Goal: Information Seeking & Learning: Learn about a topic

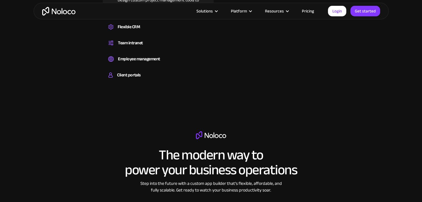
scroll to position [388, 0]
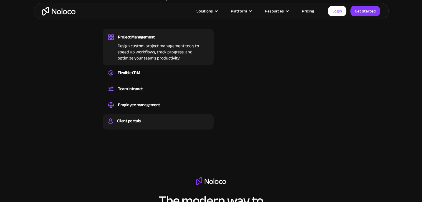
click at [124, 116] on div "Client portals Build a secure, fully-branded, and personalized client portal th…" at bounding box center [158, 122] width 111 height 16
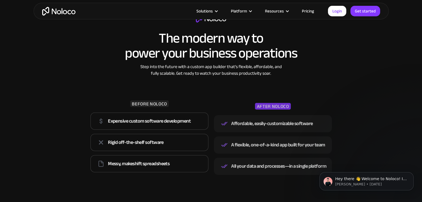
scroll to position [471, 0]
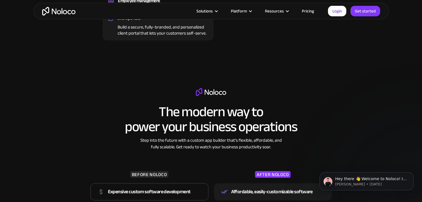
drag, startPoint x: 86, startPoint y: 137, endPoint x: 74, endPoint y: 139, distance: 12.4
click at [85, 137] on div "The modern way to power your business operations Step into the future with a cu…" at bounding box center [211, 172] width 355 height 179
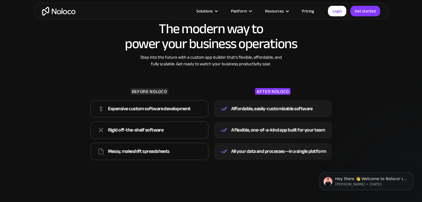
scroll to position [564, 0]
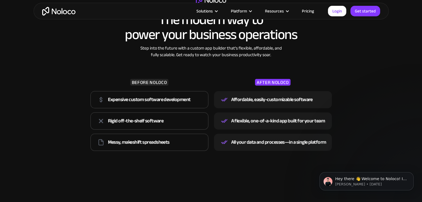
click at [76, 157] on div "The modern way to power your business operations Step into the future with a cu…" at bounding box center [211, 79] width 355 height 179
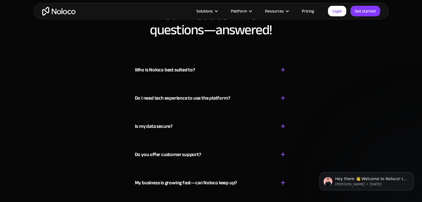
scroll to position [2726, 0]
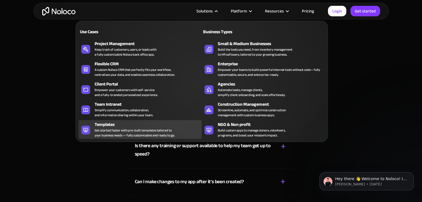
click at [110, 121] on div "Templates" at bounding box center [149, 124] width 109 height 7
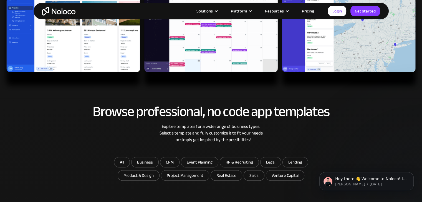
scroll to position [268, 0]
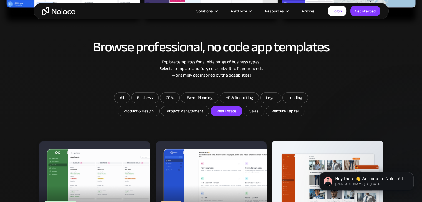
click at [219, 110] on input "Real Estate" at bounding box center [226, 111] width 31 height 10
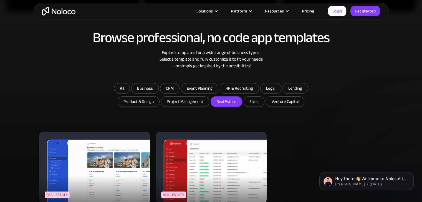
scroll to position [342, 0]
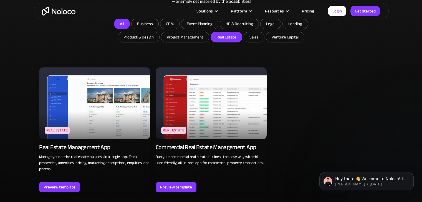
click at [126, 25] on link "All" at bounding box center [122, 24] width 16 height 11
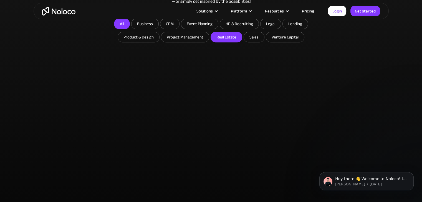
checkbox input "false"
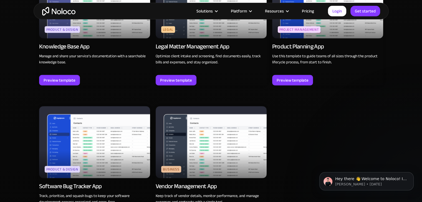
scroll to position [1561, 0]
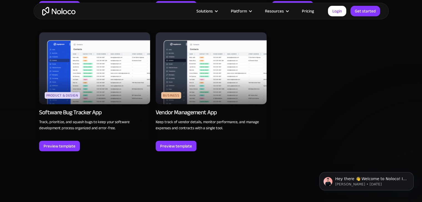
click at [304, 11] on link "Pricing" at bounding box center [308, 10] width 26 height 7
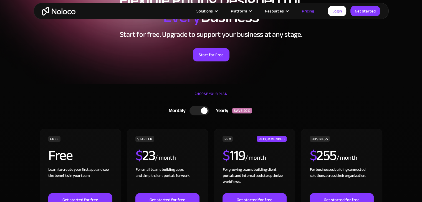
scroll to position [101, 0]
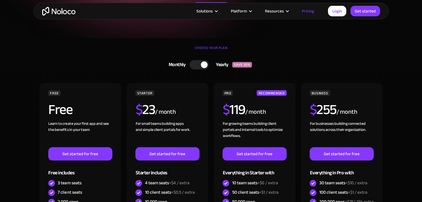
click at [196, 65] on div at bounding box center [198, 64] width 19 height 9
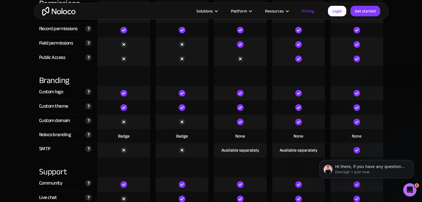
scroll to position [1312, 0]
